Goal: Find specific page/section: Find specific page/section

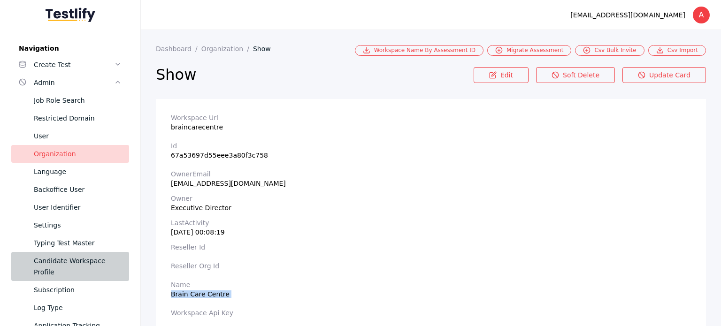
scroll to position [94, 0]
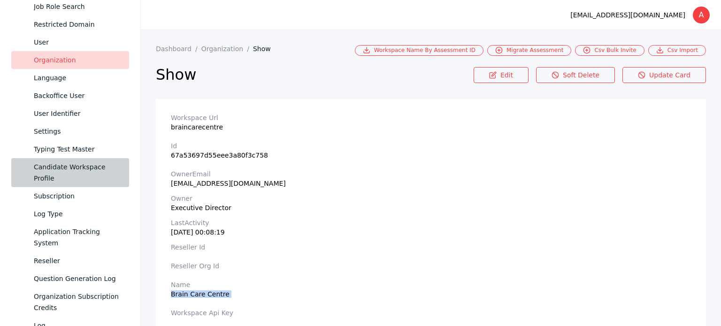
click at [105, 170] on div "Candidate Workspace Profile" at bounding box center [78, 172] width 88 height 23
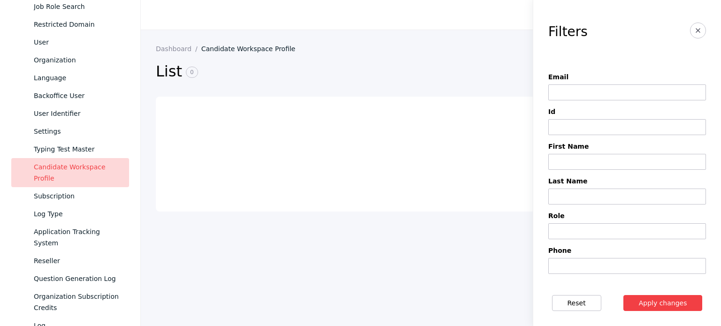
click at [616, 90] on input at bounding box center [627, 92] width 158 height 16
paste input "**********"
type input "**********"
click at [623, 295] on button "Apply changes" at bounding box center [662, 303] width 79 height 16
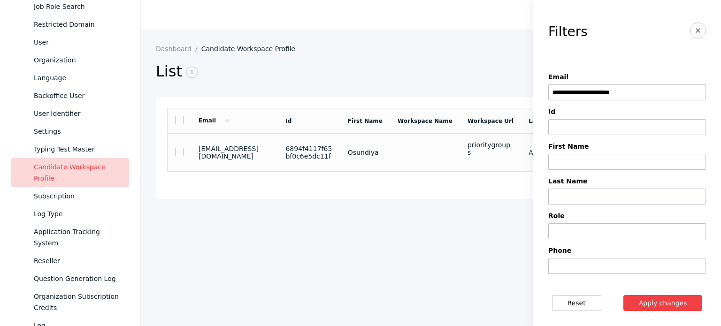
click at [216, 144] on td "[EMAIL_ADDRESS][DOMAIN_NAME]" at bounding box center [234, 153] width 87 height 38
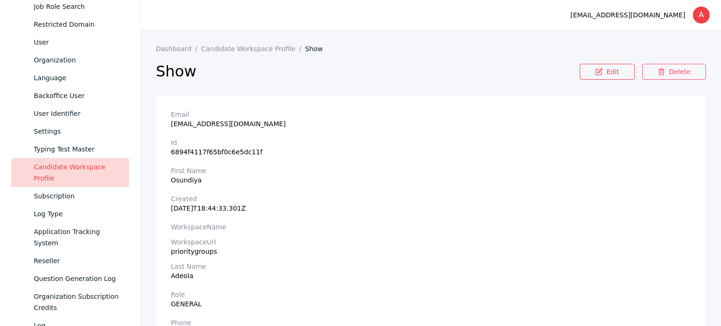
click at [186, 259] on section "Email [EMAIL_ADDRESS][DOMAIN_NAME] Id 6894f4117f65bf0c6e5dc11f First Name Osund…" at bounding box center [431, 234] width 550 height 276
click at [187, 258] on section "Email [EMAIL_ADDRESS][DOMAIN_NAME] Id 6894f4117f65bf0c6e5dc11f First Name Osund…" at bounding box center [431, 234] width 550 height 276
click at [190, 251] on div "prioritygroups" at bounding box center [431, 252] width 520 height 8
copy div "prioritygroups"
